Goal: Task Accomplishment & Management: Complete application form

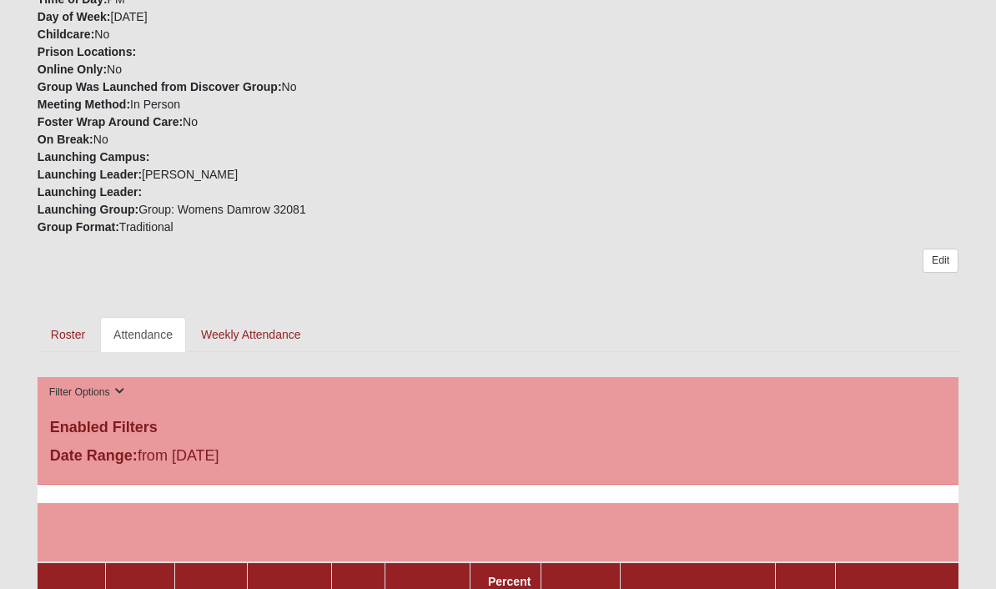
scroll to position [506, 0]
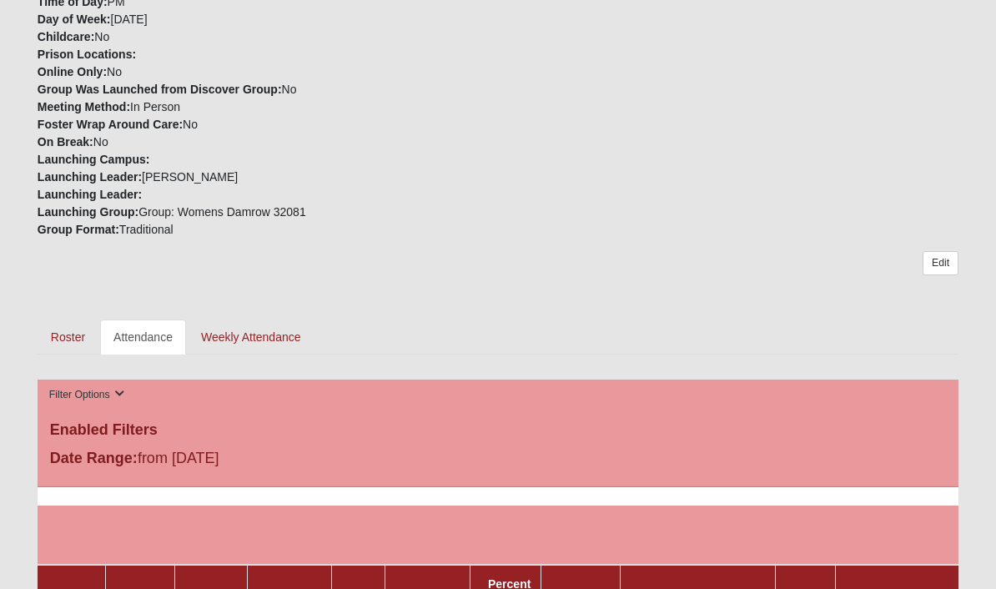
click at [61, 321] on link "Roster" at bounding box center [68, 336] width 61 height 35
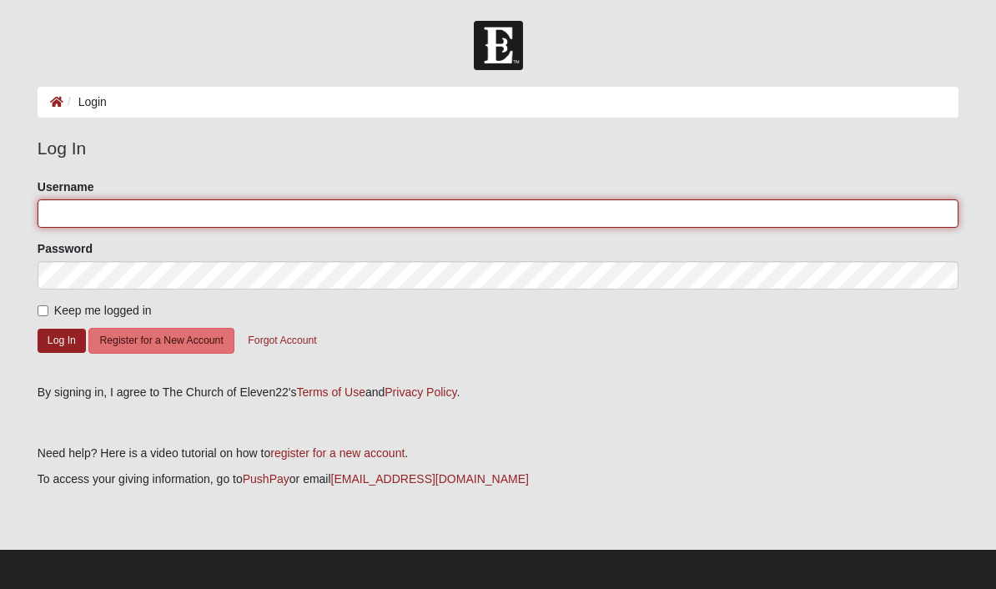
click at [312, 215] on input "Username" at bounding box center [498, 213] width 921 height 28
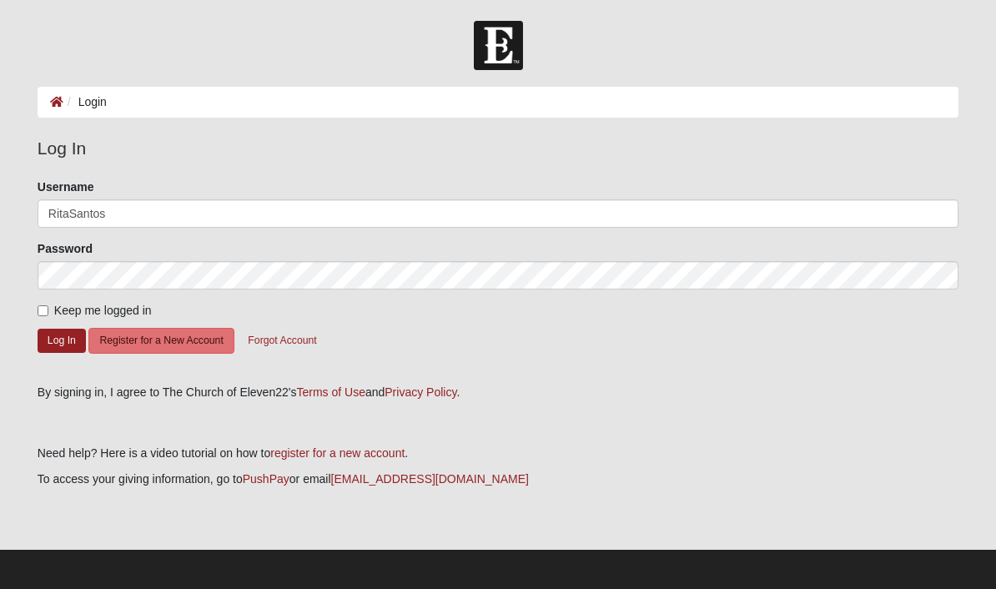
type input "RitaSantos"
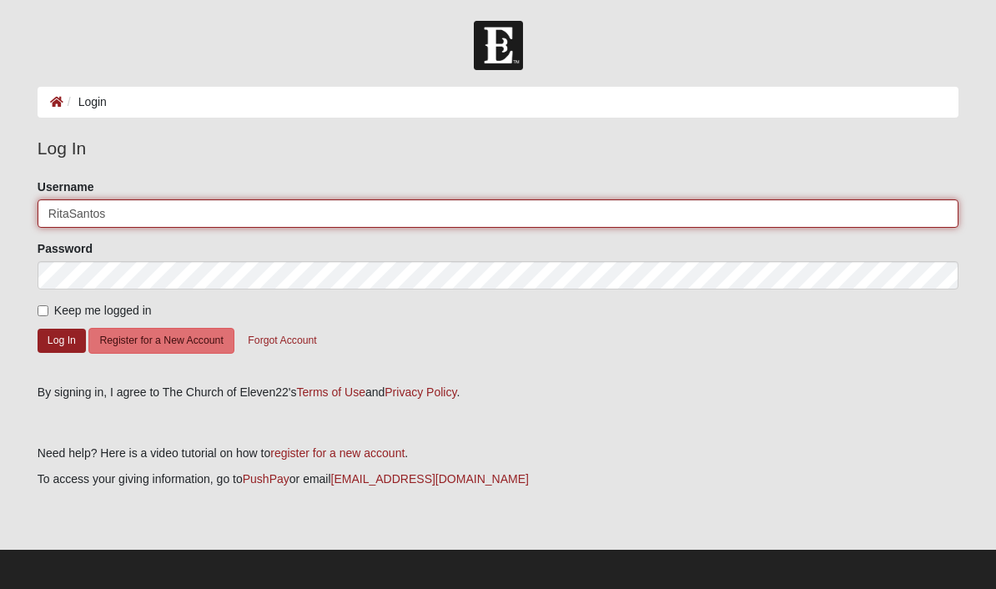
click at [61, 339] on button "Log In" at bounding box center [62, 341] width 48 height 24
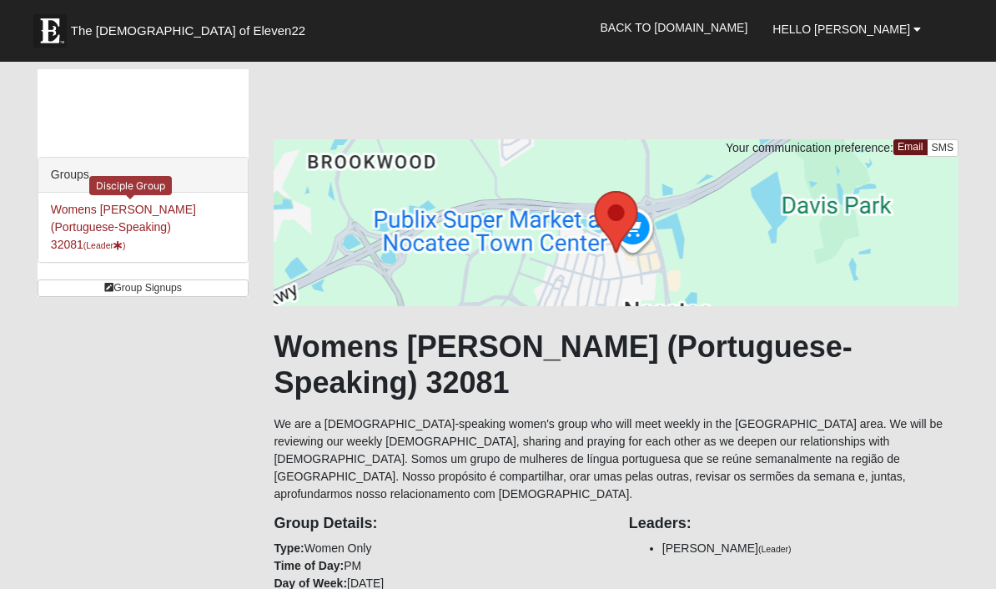
click at [123, 214] on link "Womens Santos (Portuguese-Speaking) 32081 (Leader )" at bounding box center [123, 227] width 145 height 48
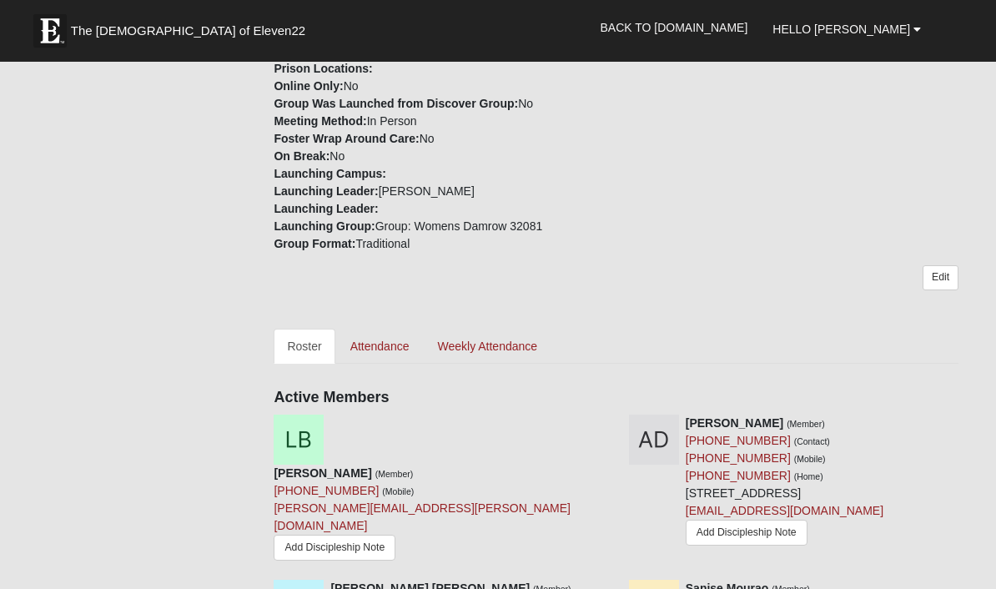
scroll to position [540, 0]
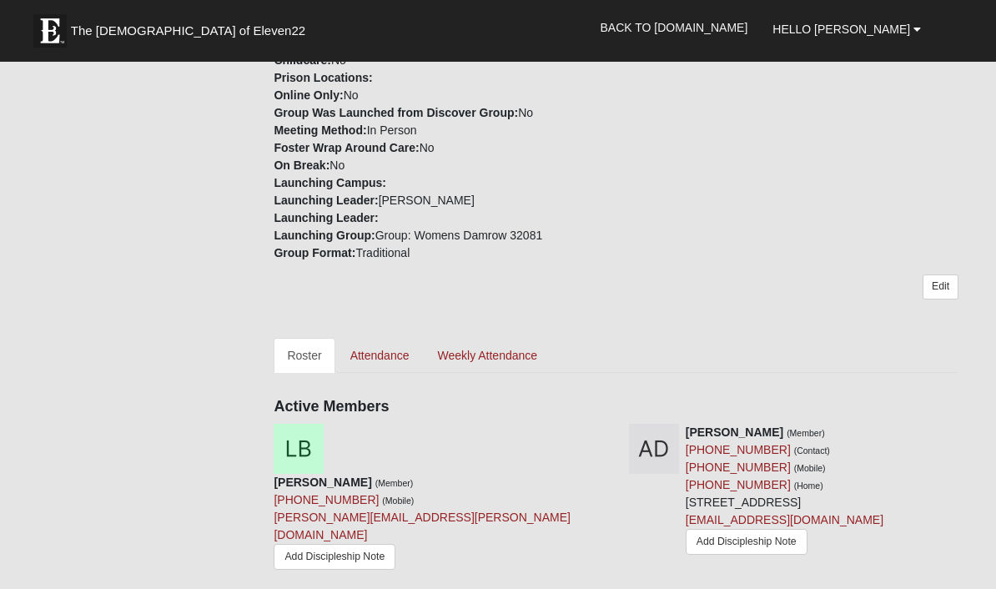
click at [384, 338] on link "Attendance" at bounding box center [380, 355] width 86 height 35
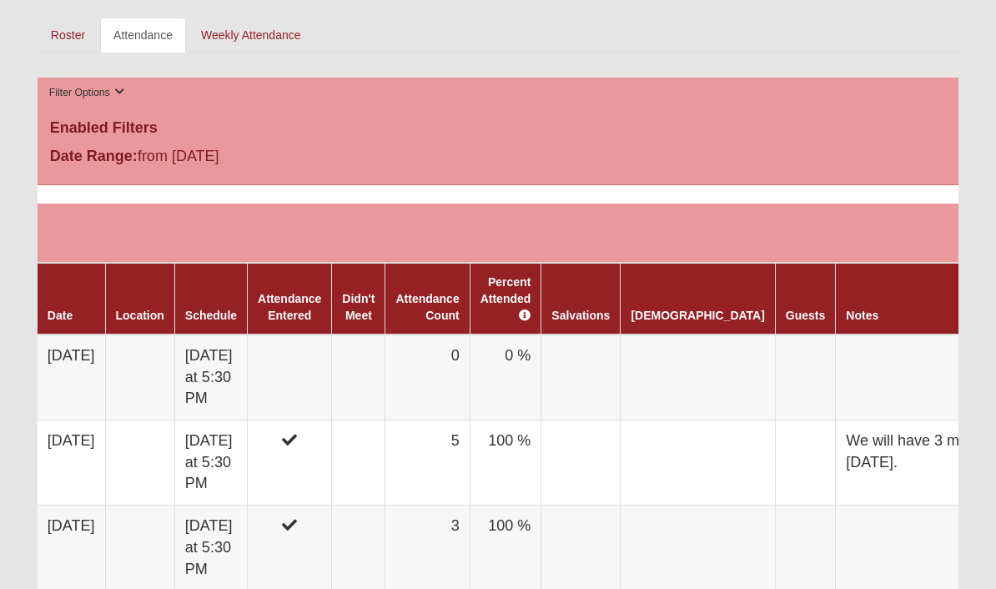
scroll to position [806, 0]
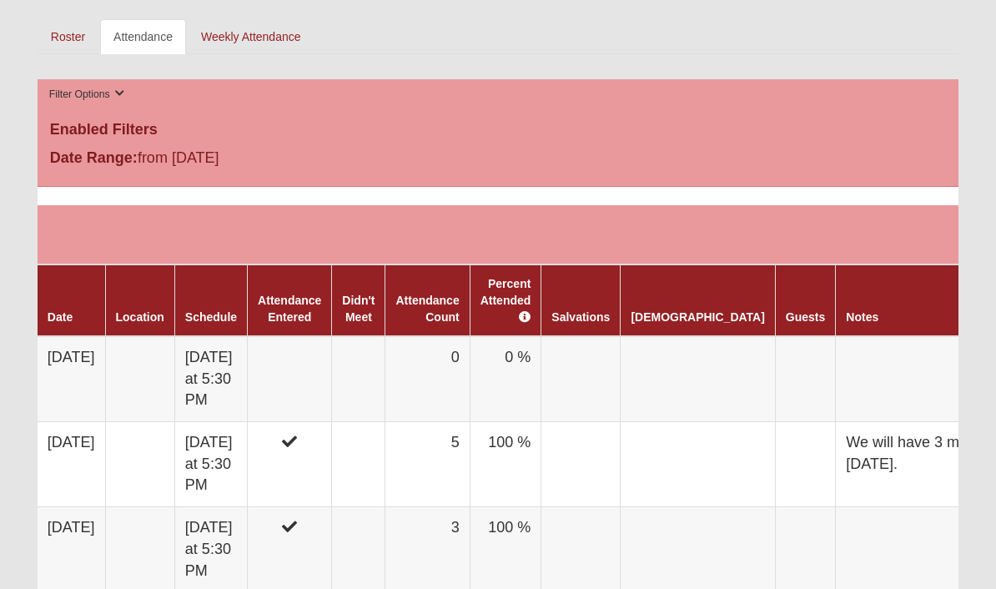
click at [321, 294] on link "Attendance Entered" at bounding box center [289, 309] width 63 height 30
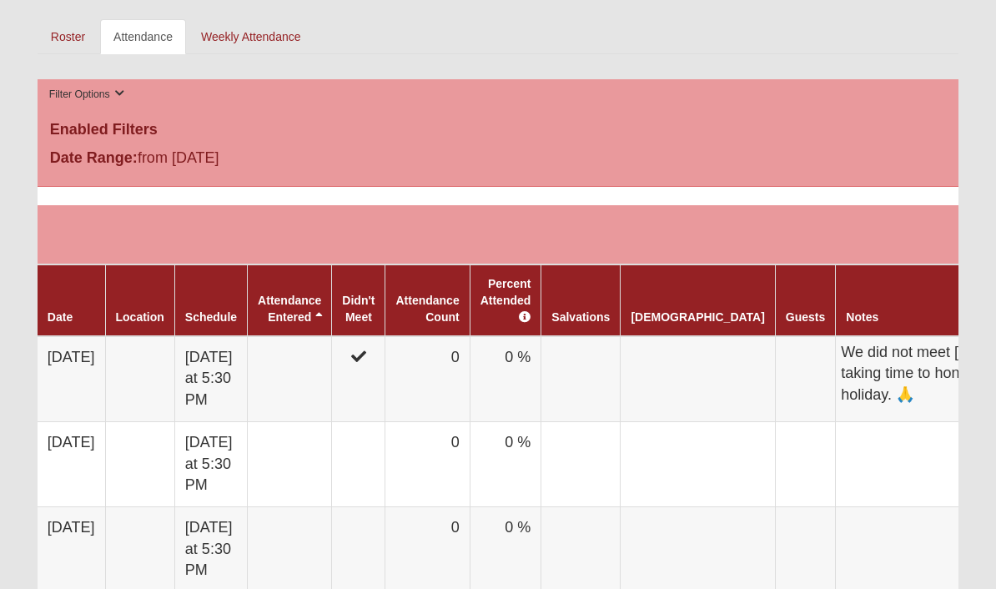
click at [322, 348] on td at bounding box center [290, 379] width 84 height 86
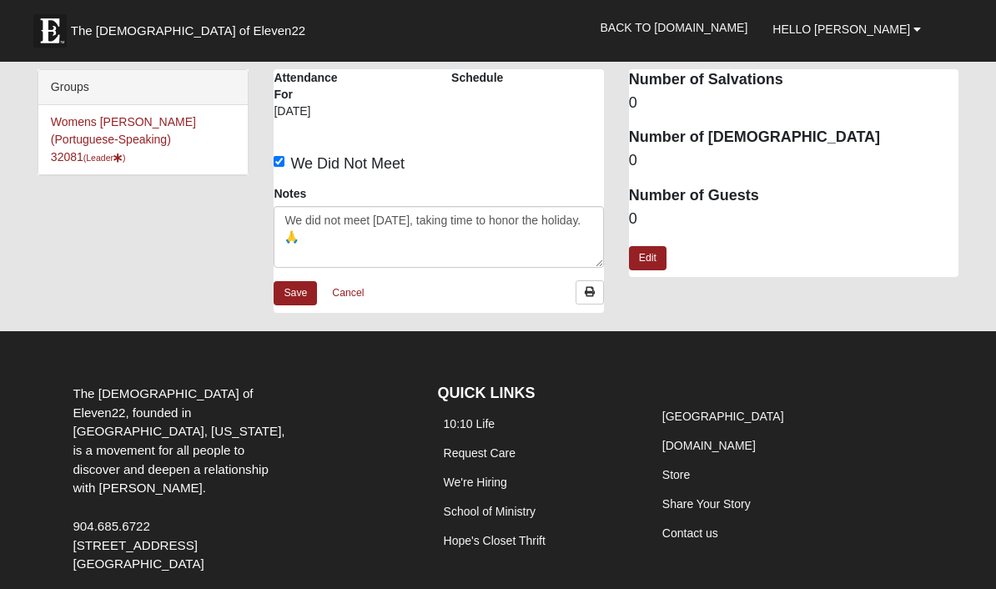
click at [284, 163] on input "We Did Not Meet" at bounding box center [279, 161] width 11 height 11
checkbox input "false"
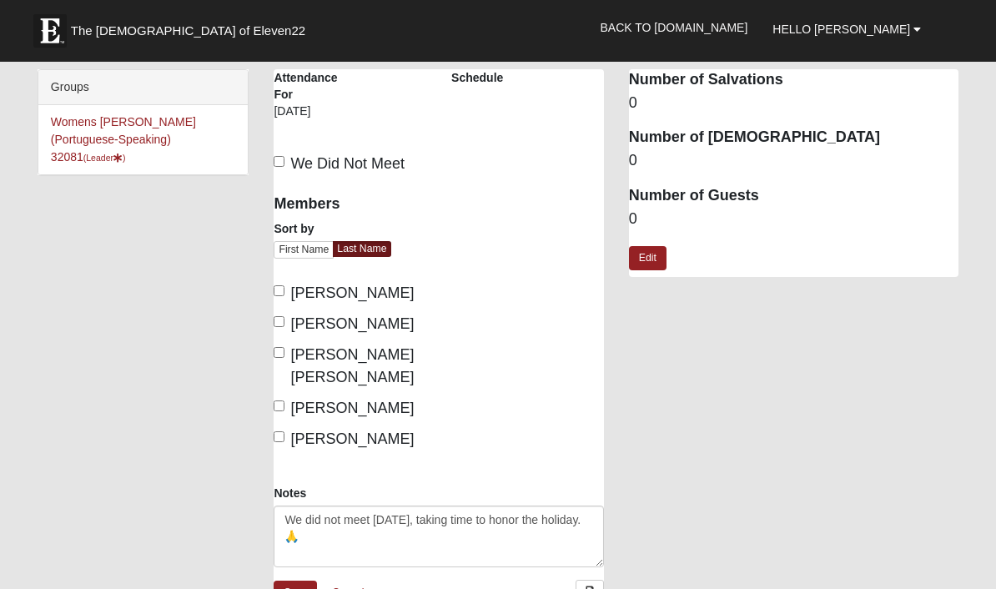
click at [284, 290] on input "[PERSON_NAME]" at bounding box center [279, 290] width 11 height 11
checkbox input "true"
click at [275, 327] on input "[PERSON_NAME]" at bounding box center [279, 321] width 11 height 11
checkbox input "true"
click at [281, 358] on input "[PERSON_NAME] [PERSON_NAME]" at bounding box center [279, 352] width 11 height 11
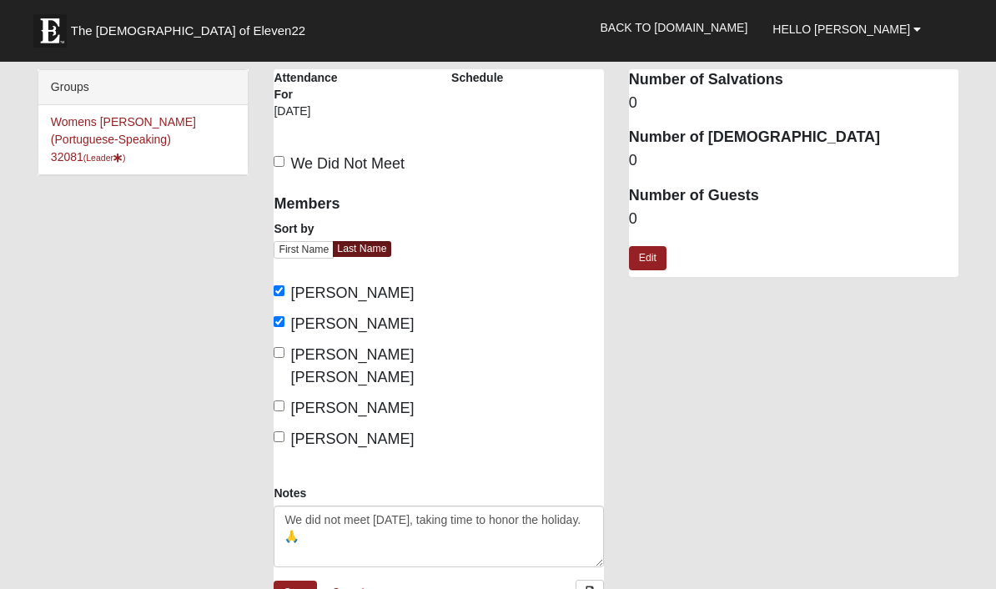
checkbox input "true"
click at [284, 411] on input "[PERSON_NAME]" at bounding box center [279, 405] width 11 height 11
checkbox input "true"
click at [284, 442] on input "[PERSON_NAME]" at bounding box center [279, 436] width 11 height 11
checkbox input "true"
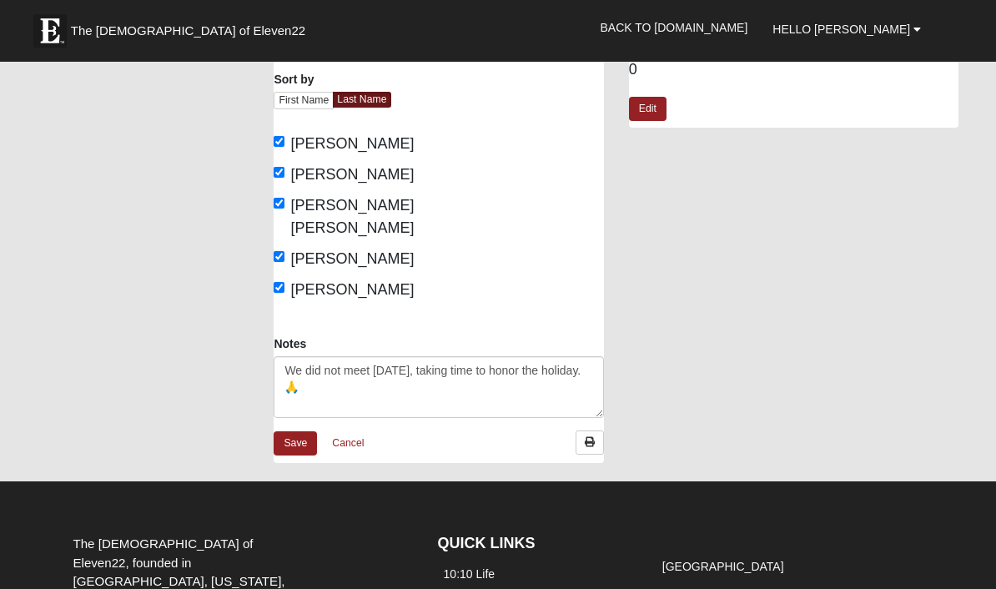
scroll to position [158, 0]
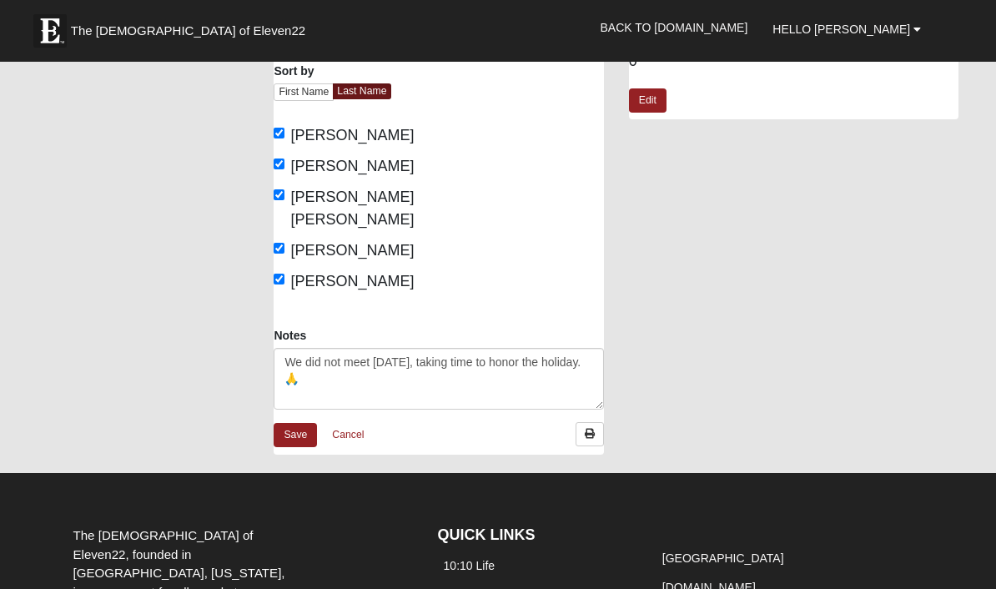
click at [284, 447] on link "Save" at bounding box center [295, 435] width 43 height 24
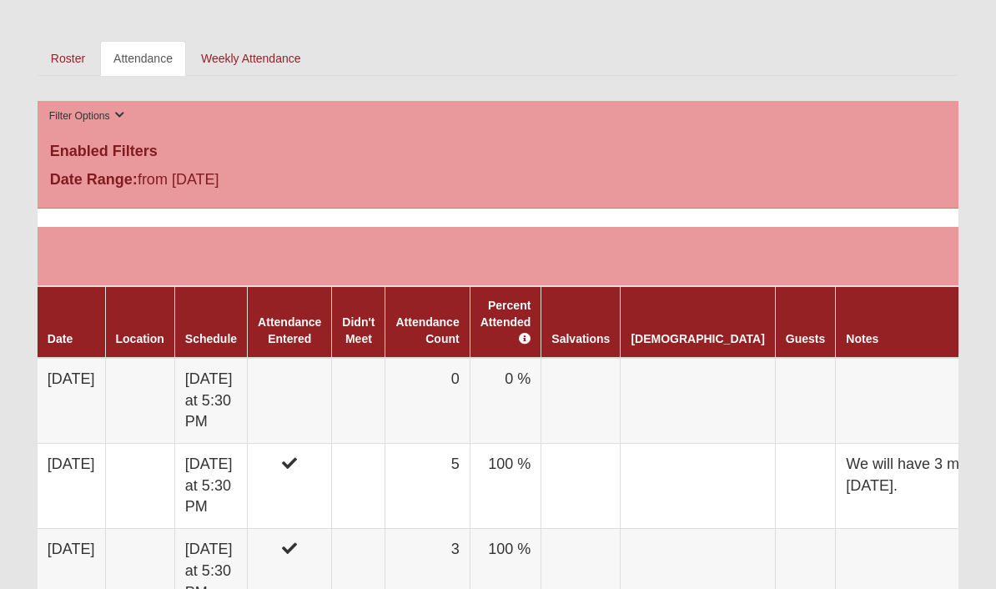
scroll to position [786, 0]
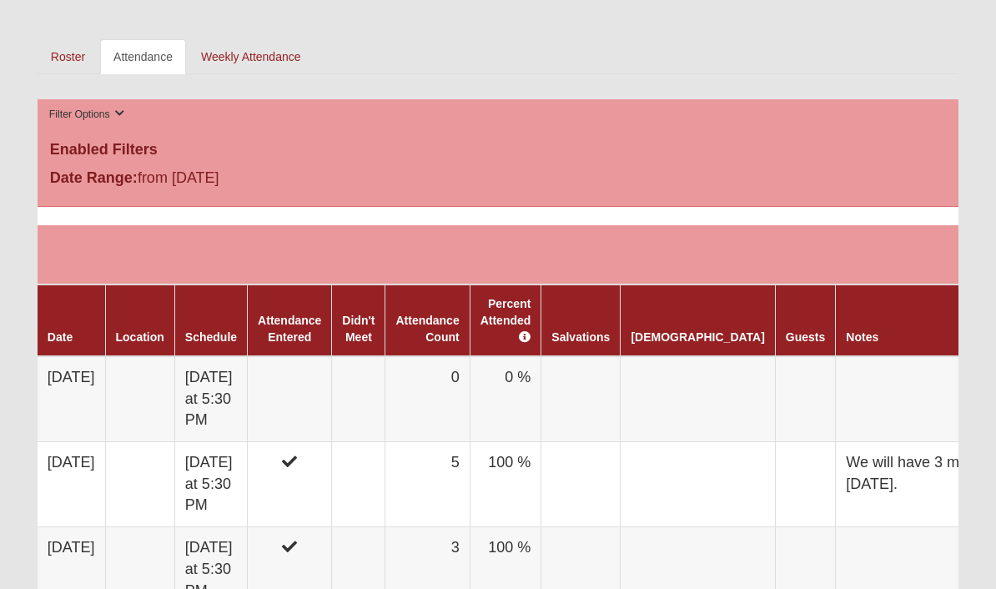
click at [316, 314] on link "Attendance Entered" at bounding box center [289, 329] width 63 height 30
click at [459, 314] on link "Attendance Count" at bounding box center [426, 329] width 63 height 30
click at [319, 314] on link "Attendance Entered" at bounding box center [289, 329] width 63 height 30
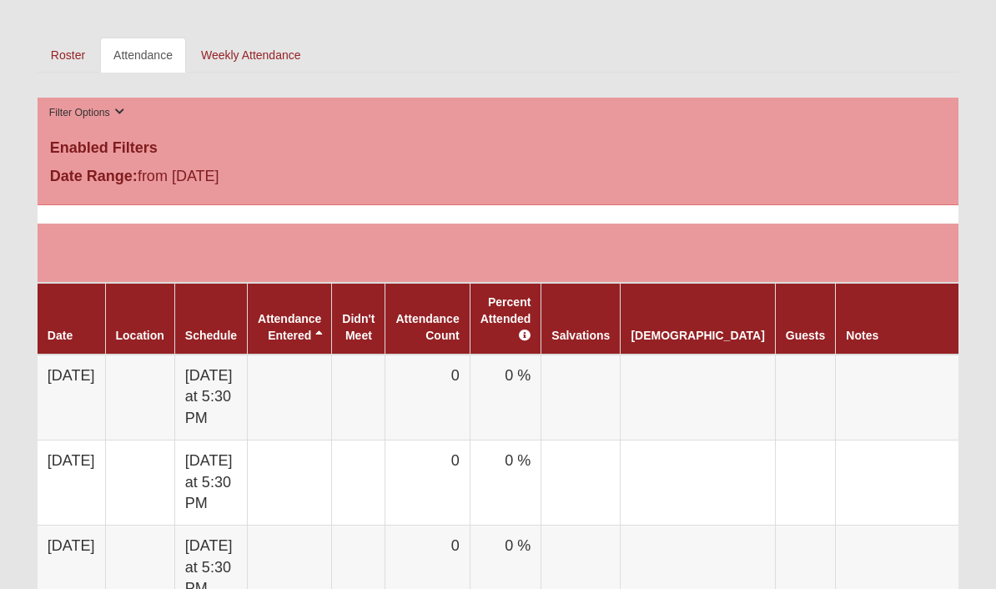
scroll to position [821, 0]
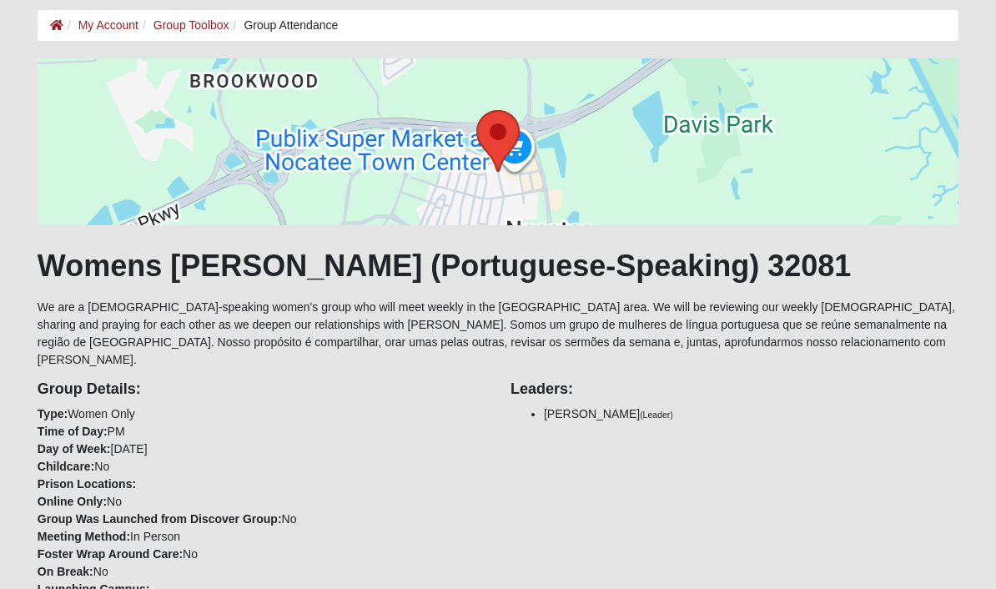
scroll to position [0, 0]
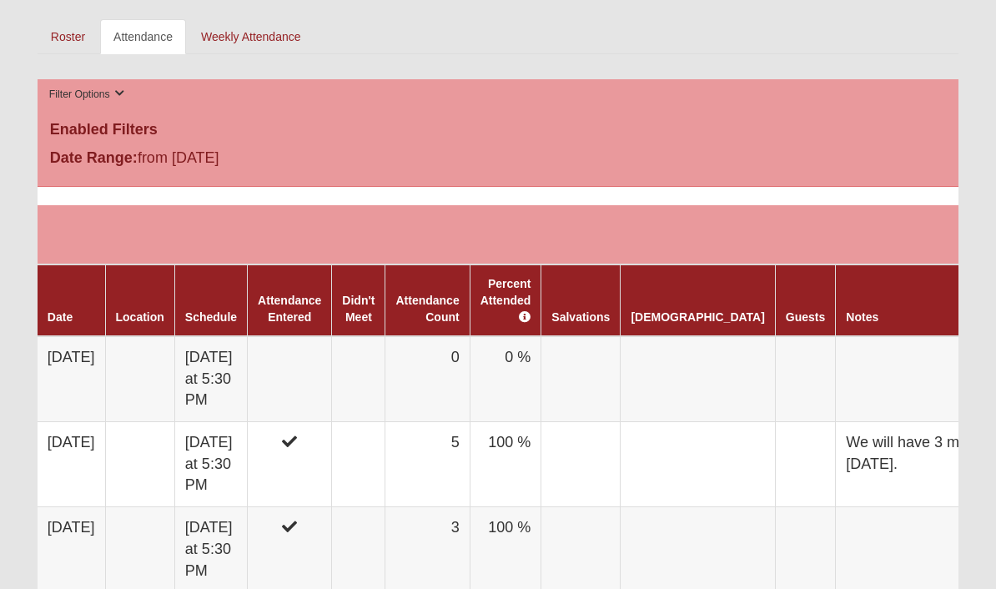
scroll to position [811, 0]
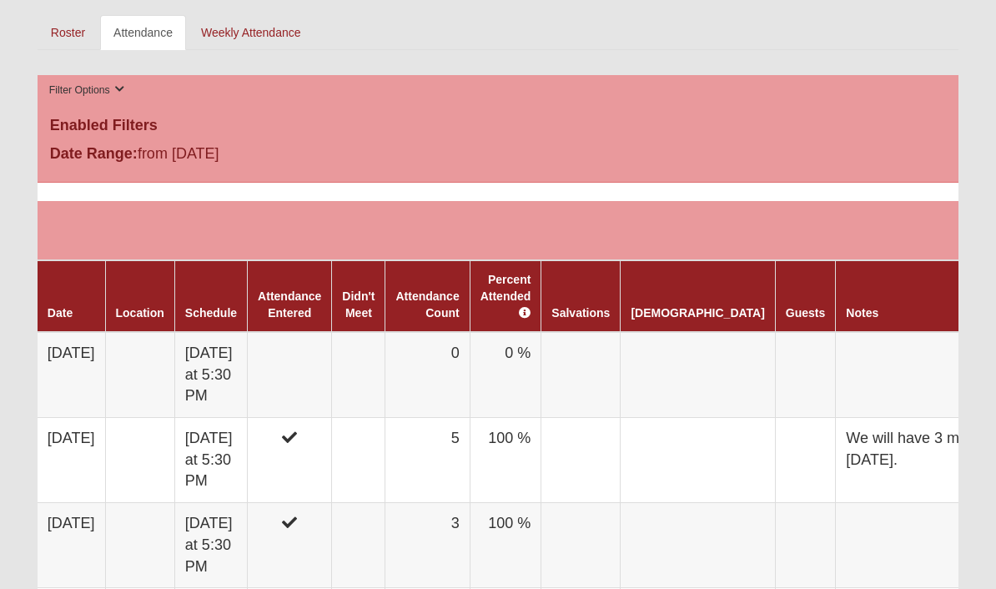
click at [329, 349] on td at bounding box center [290, 375] width 84 height 86
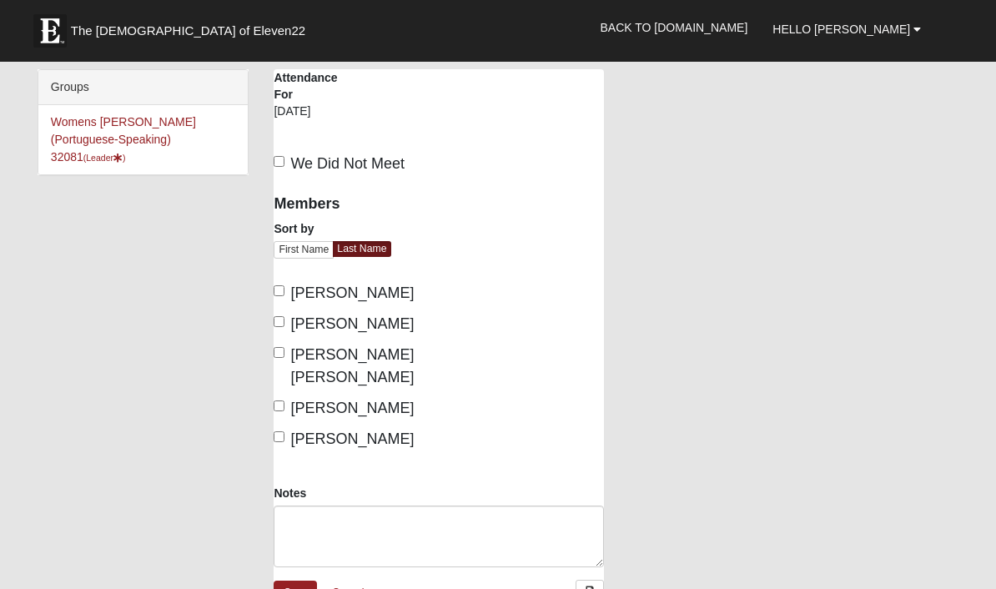
click at [276, 287] on input "[PERSON_NAME]" at bounding box center [279, 290] width 11 height 11
checkbox input "true"
click at [284, 323] on input "[PERSON_NAME]" at bounding box center [279, 321] width 11 height 11
checkbox input "true"
click at [284, 358] on input "[PERSON_NAME] [PERSON_NAME]" at bounding box center [279, 352] width 11 height 11
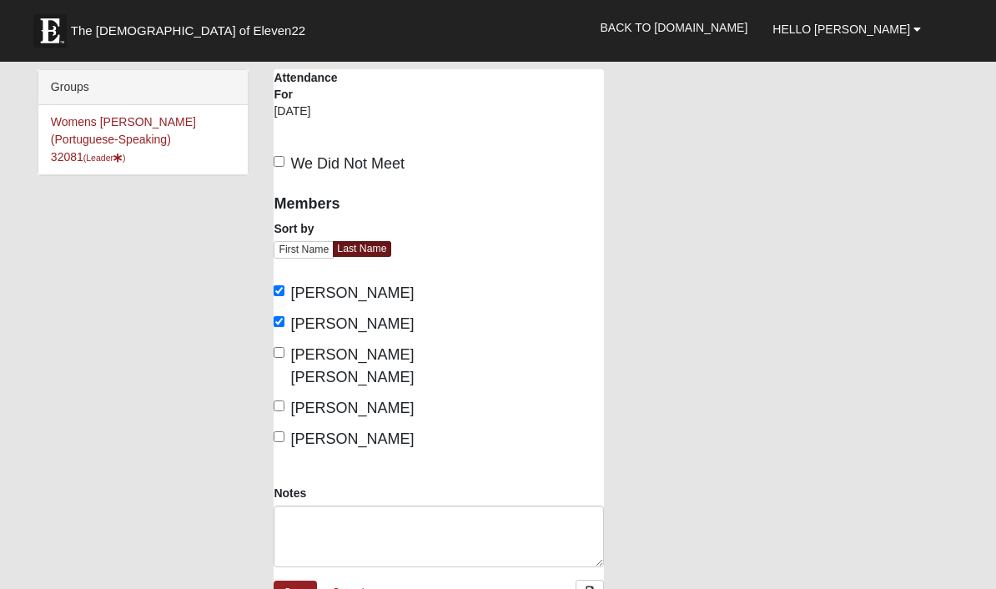
checkbox input "true"
click at [279, 411] on input "[PERSON_NAME]" at bounding box center [279, 405] width 11 height 11
checkbox input "true"
click at [289, 450] on label "[PERSON_NAME]" at bounding box center [344, 439] width 140 height 23
click at [284, 442] on input "[PERSON_NAME]" at bounding box center [279, 436] width 11 height 11
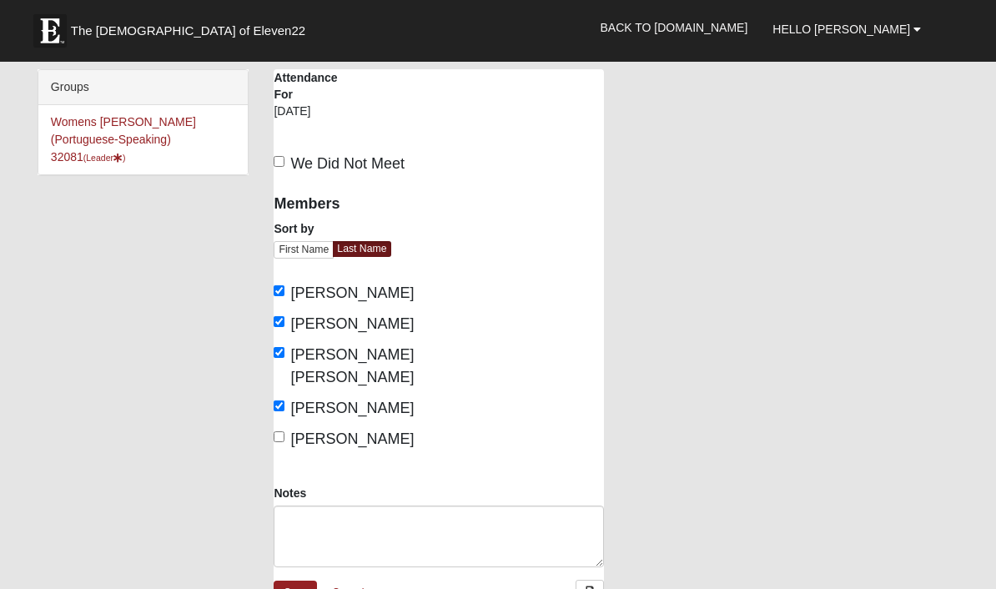
checkbox input "true"
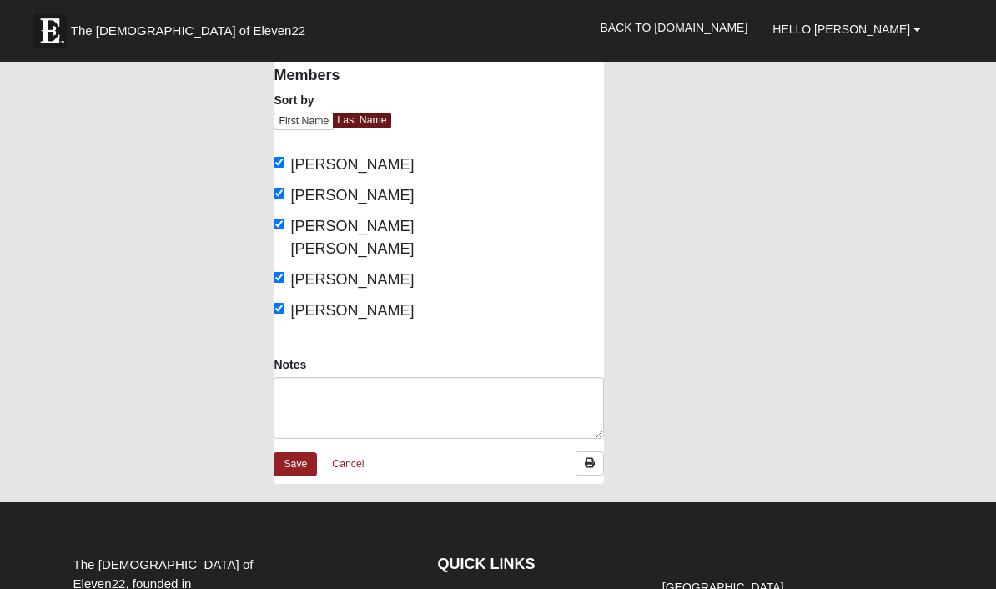
scroll to position [154, 0]
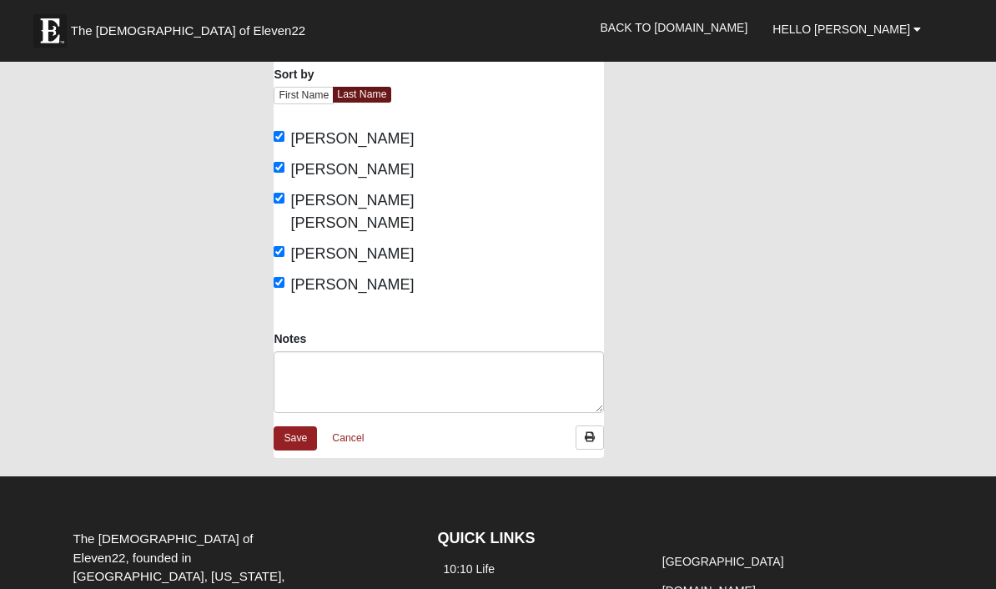
click at [291, 450] on link "Save" at bounding box center [295, 438] width 43 height 24
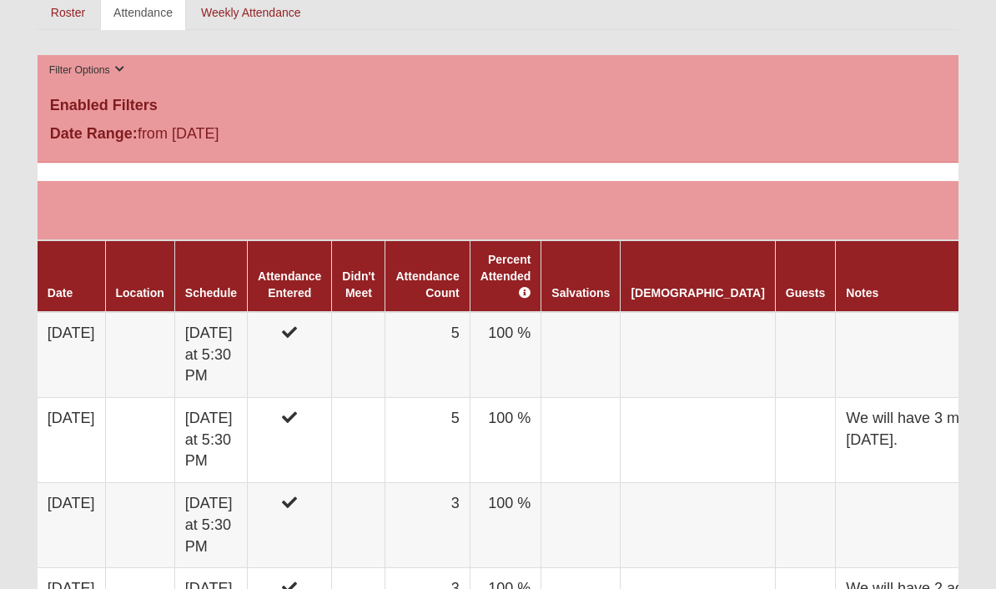
scroll to position [831, 0]
